Goal: Navigation & Orientation: Find specific page/section

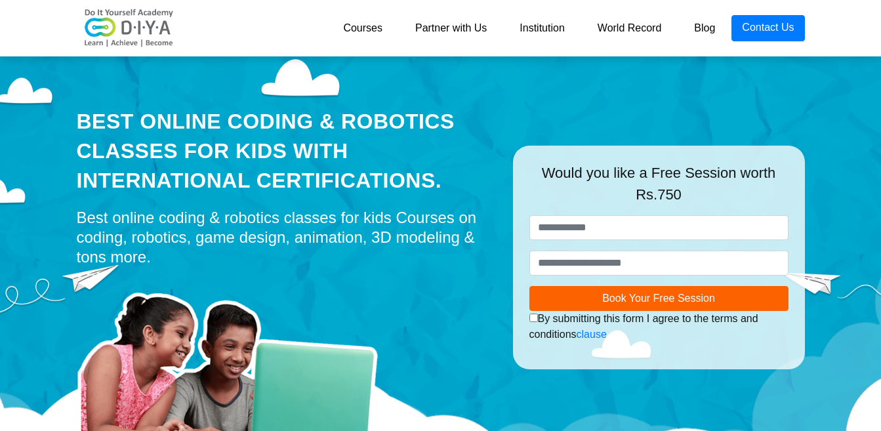
drag, startPoint x: 0, startPoint y: 0, endPoint x: 673, endPoint y: 99, distance: 680.0
click at [673, 99] on div "Best Online Coding & Robotics Classes for kids with International Certification…" at bounding box center [440, 231] width 747 height 361
click at [385, 18] on link "Courses" at bounding box center [363, 28] width 72 height 26
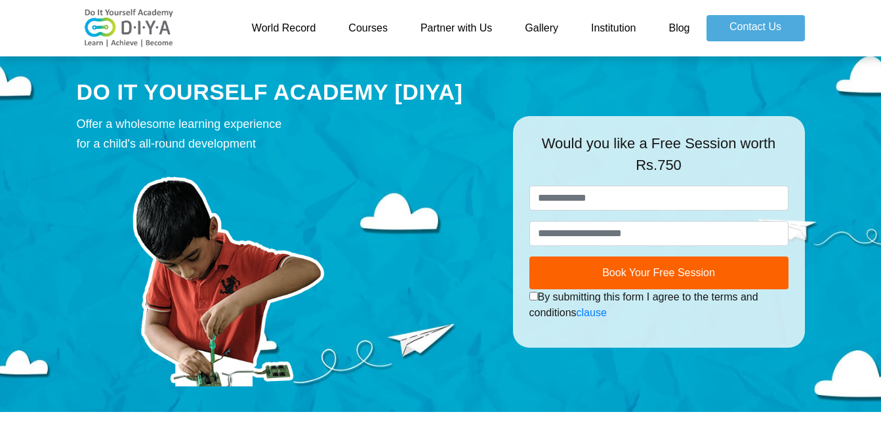
click at [387, 23] on link "Courses" at bounding box center [368, 28] width 72 height 26
click at [532, 31] on link "Gallery" at bounding box center [541, 28] width 66 height 26
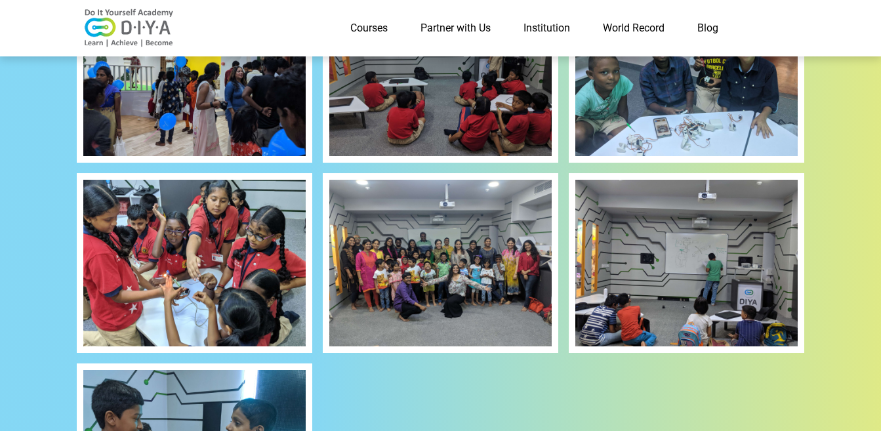
scroll to position [1418, 0]
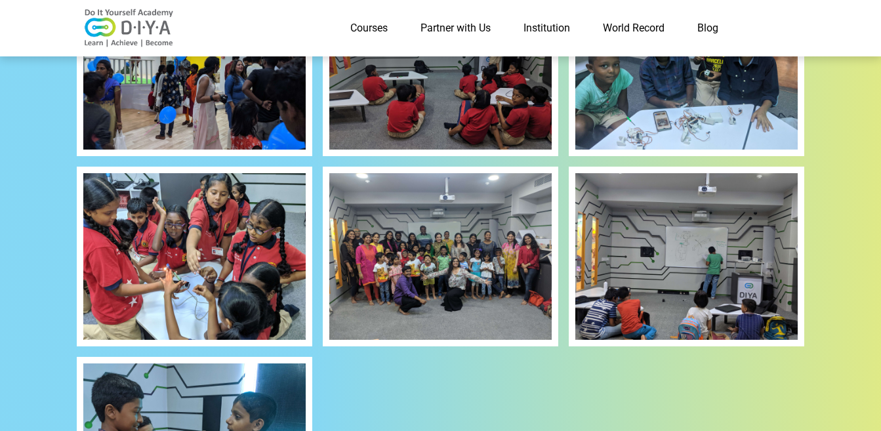
drag, startPoint x: 869, startPoint y: 353, endPoint x: 872, endPoint y: 384, distance: 30.9
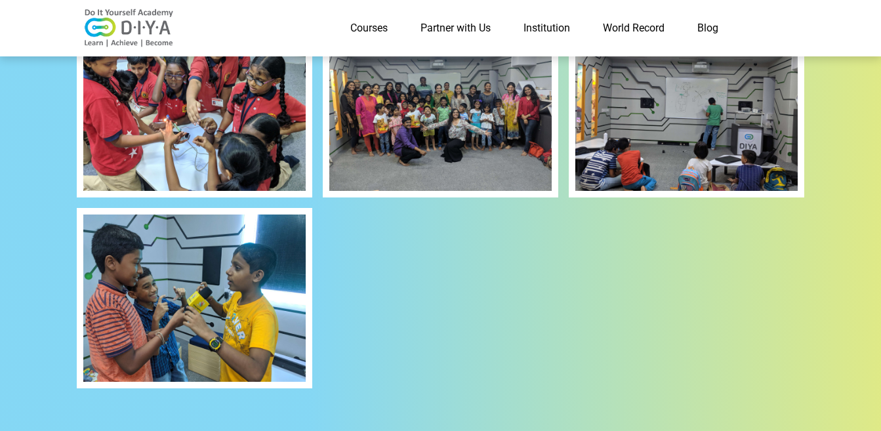
scroll to position [1570, 0]
